Goal: Task Accomplishment & Management: Complete application form

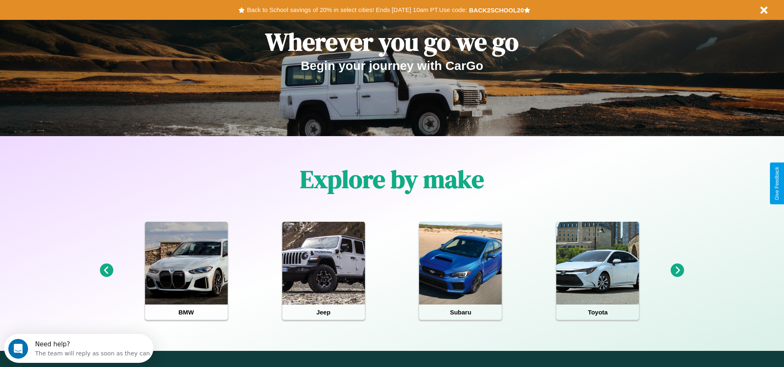
scroll to position [172, 0]
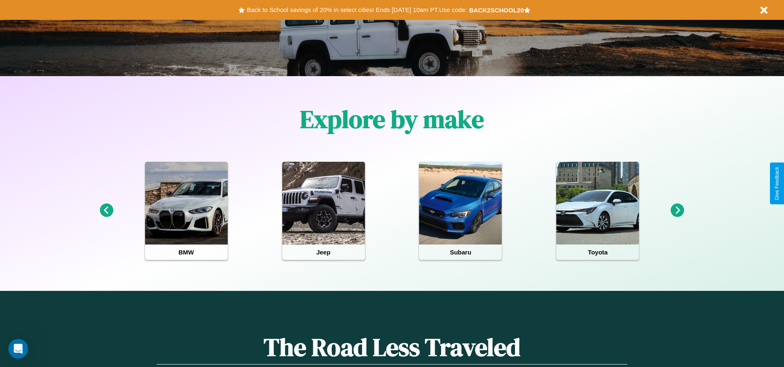
click at [106, 210] on icon at bounding box center [107, 210] width 14 height 14
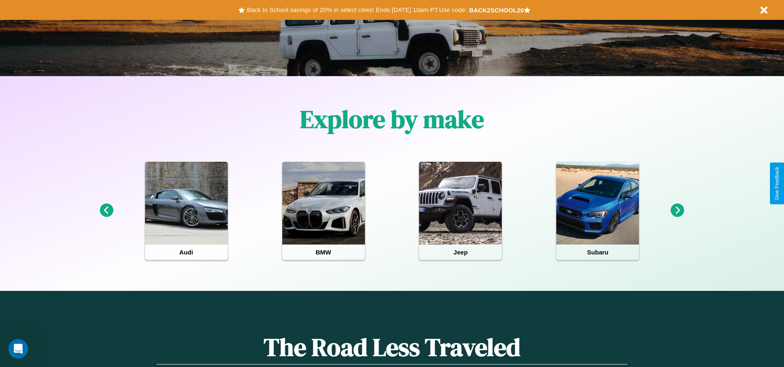
click at [678, 210] on icon at bounding box center [678, 210] width 14 height 14
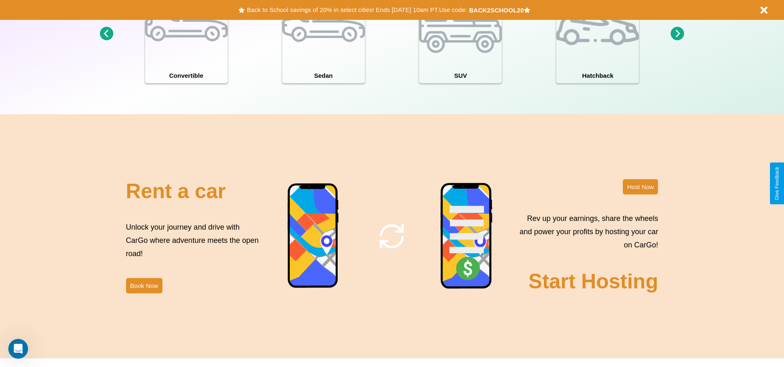
scroll to position [901, 0]
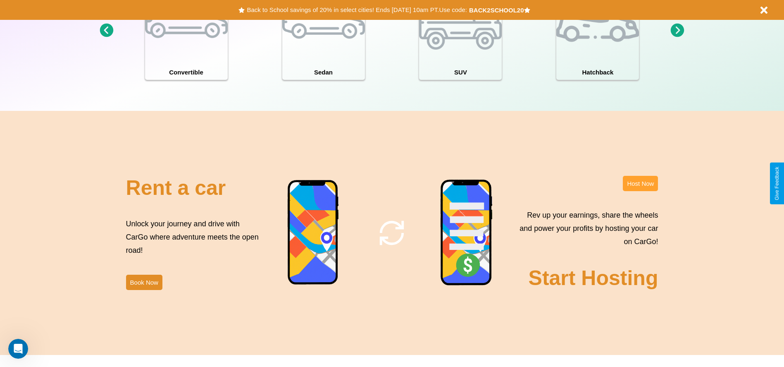
click at [640, 183] on button "Host Now" at bounding box center [640, 183] width 35 height 15
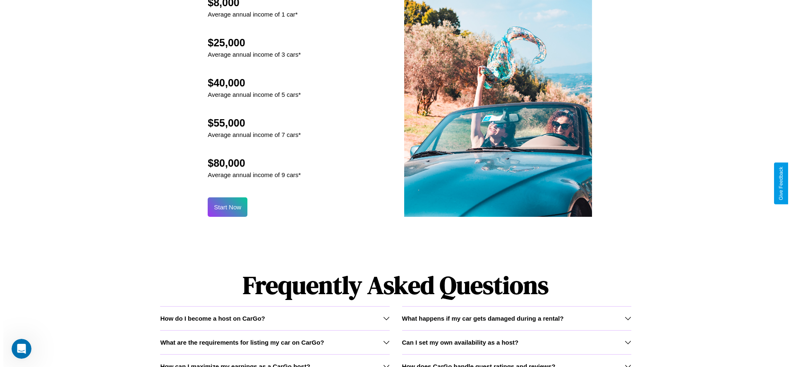
scroll to position [812, 0]
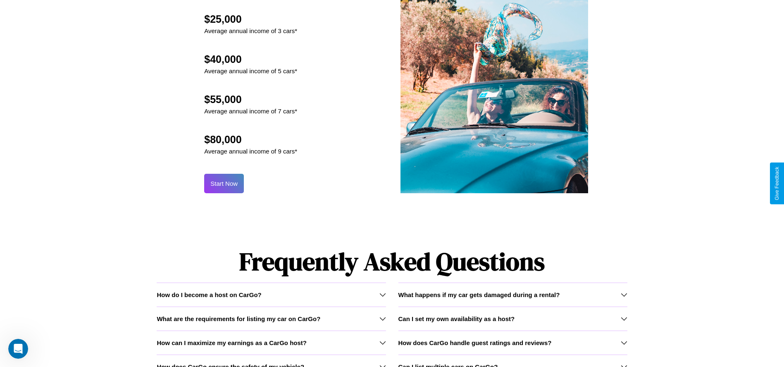
click at [224, 183] on button "Start Now" at bounding box center [224, 183] width 40 height 19
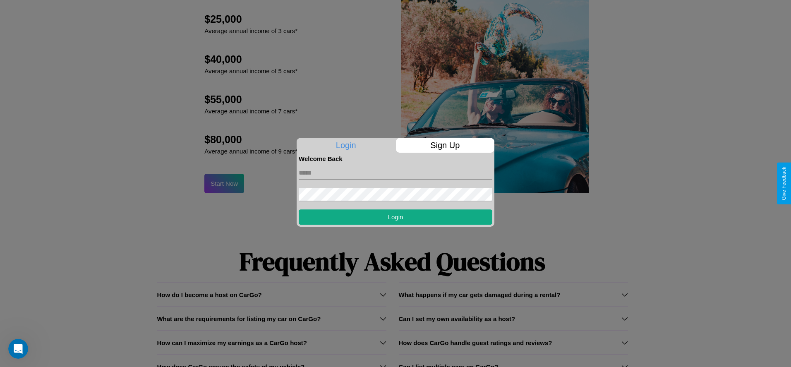
click at [445, 145] on p "Sign Up" at bounding box center [445, 145] width 99 height 15
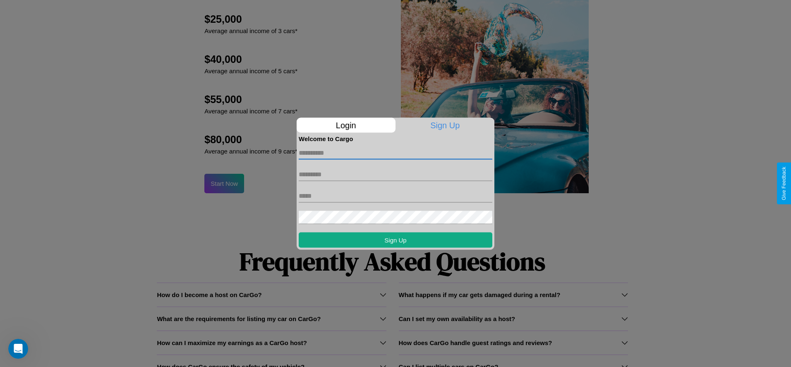
click at [395, 153] on input "text" at bounding box center [396, 152] width 194 height 13
type input "*******"
click at [395, 174] on input "text" at bounding box center [396, 173] width 194 height 13
type input "********"
click at [395, 196] on input "text" at bounding box center [396, 195] width 194 height 13
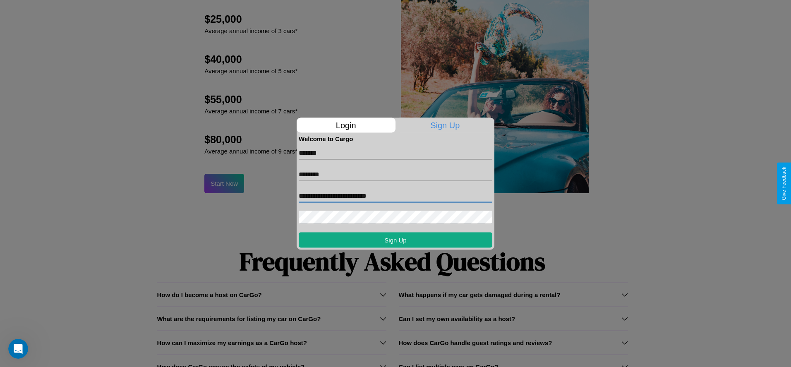
type input "**********"
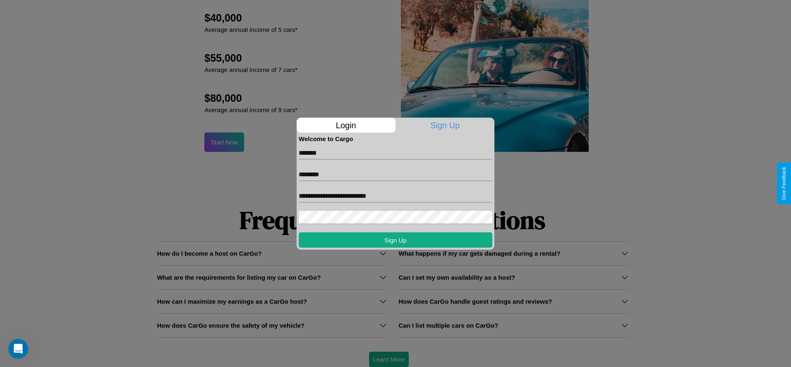
click at [388, 359] on div at bounding box center [395, 183] width 791 height 367
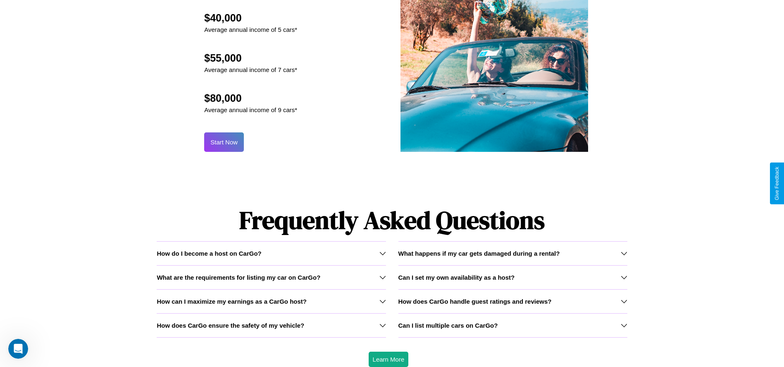
click at [224, 142] on button "Start Now" at bounding box center [224, 141] width 40 height 19
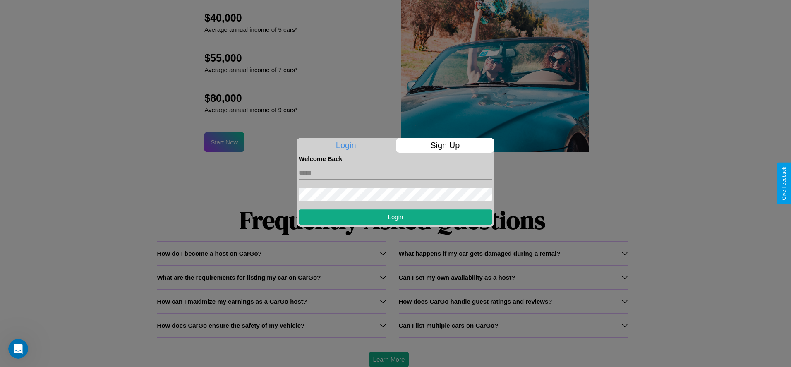
scroll to position [0, 0]
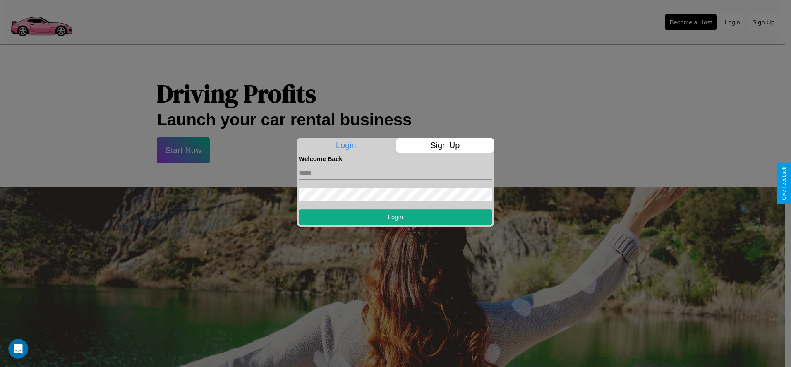
click at [690, 22] on div at bounding box center [395, 183] width 791 height 367
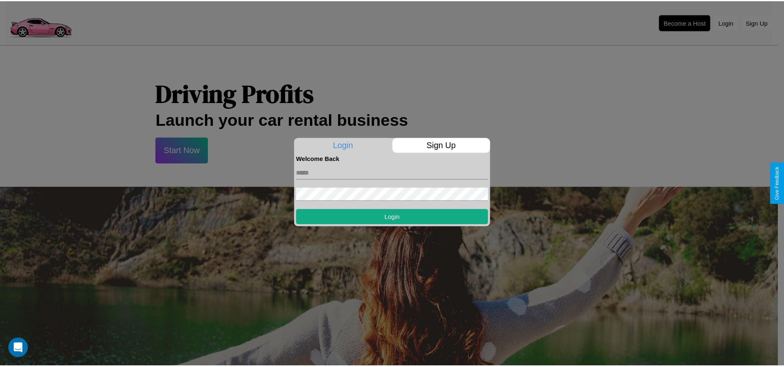
scroll to position [812, 0]
